Goal: Transaction & Acquisition: Purchase product/service

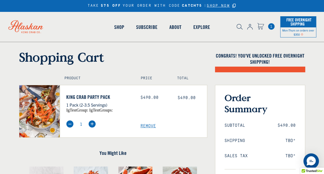
click at [146, 125] on span "Remove" at bounding box center [173, 125] width 67 height 5
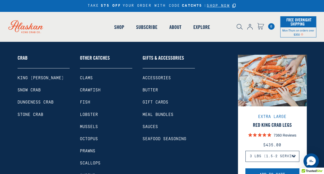
click at [115, 27] on link "Shop" at bounding box center [119, 26] width 22 height 29
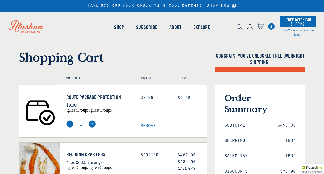
select select "40826592231503"
select select "40826730905679"
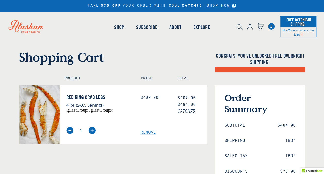
select select "40826592231503"
select select "40826730905679"
click at [147, 131] on span "Remove" at bounding box center [173, 132] width 67 height 5
